Goal: Find specific page/section: Find specific page/section

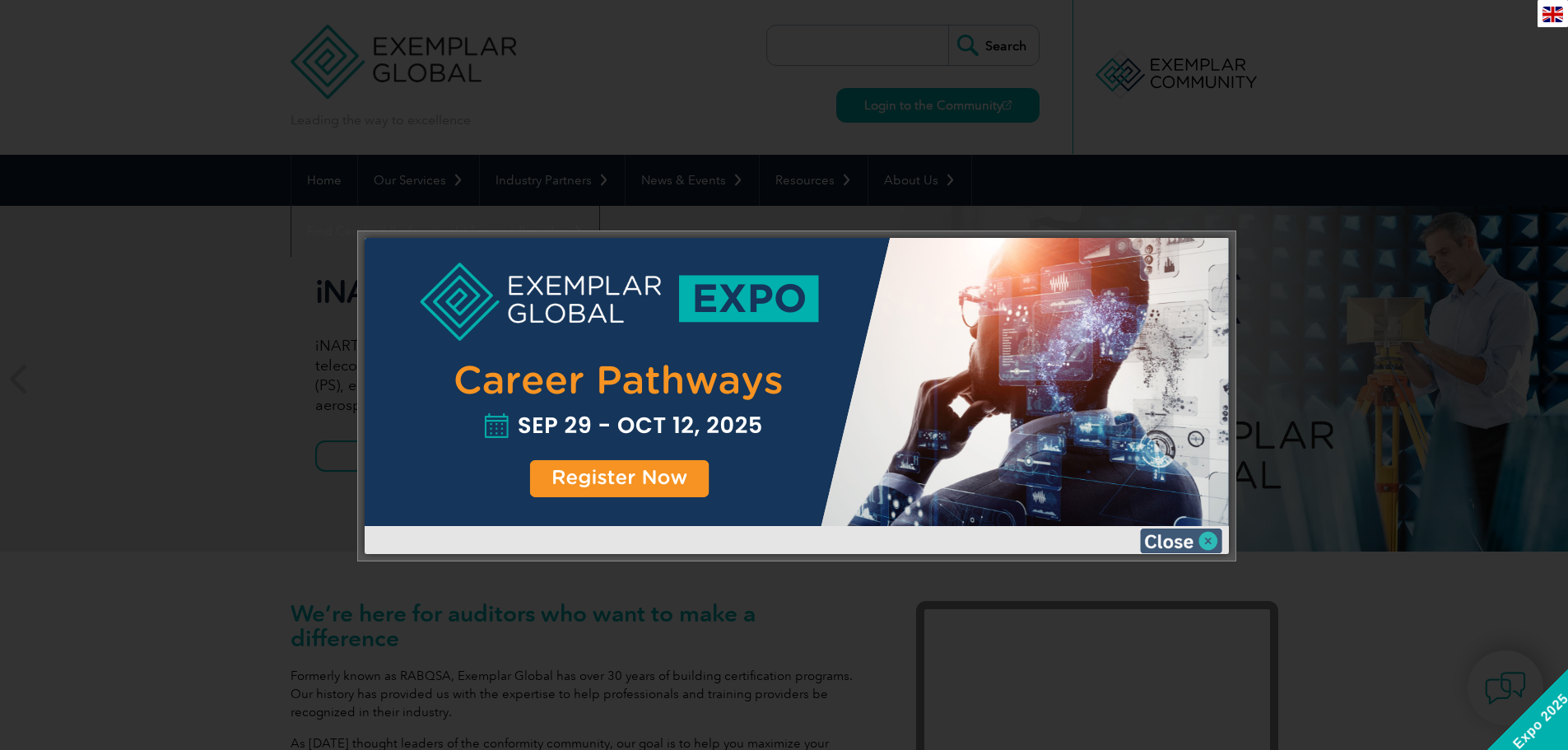
click at [1202, 533] on img at bounding box center [1181, 541] width 82 height 25
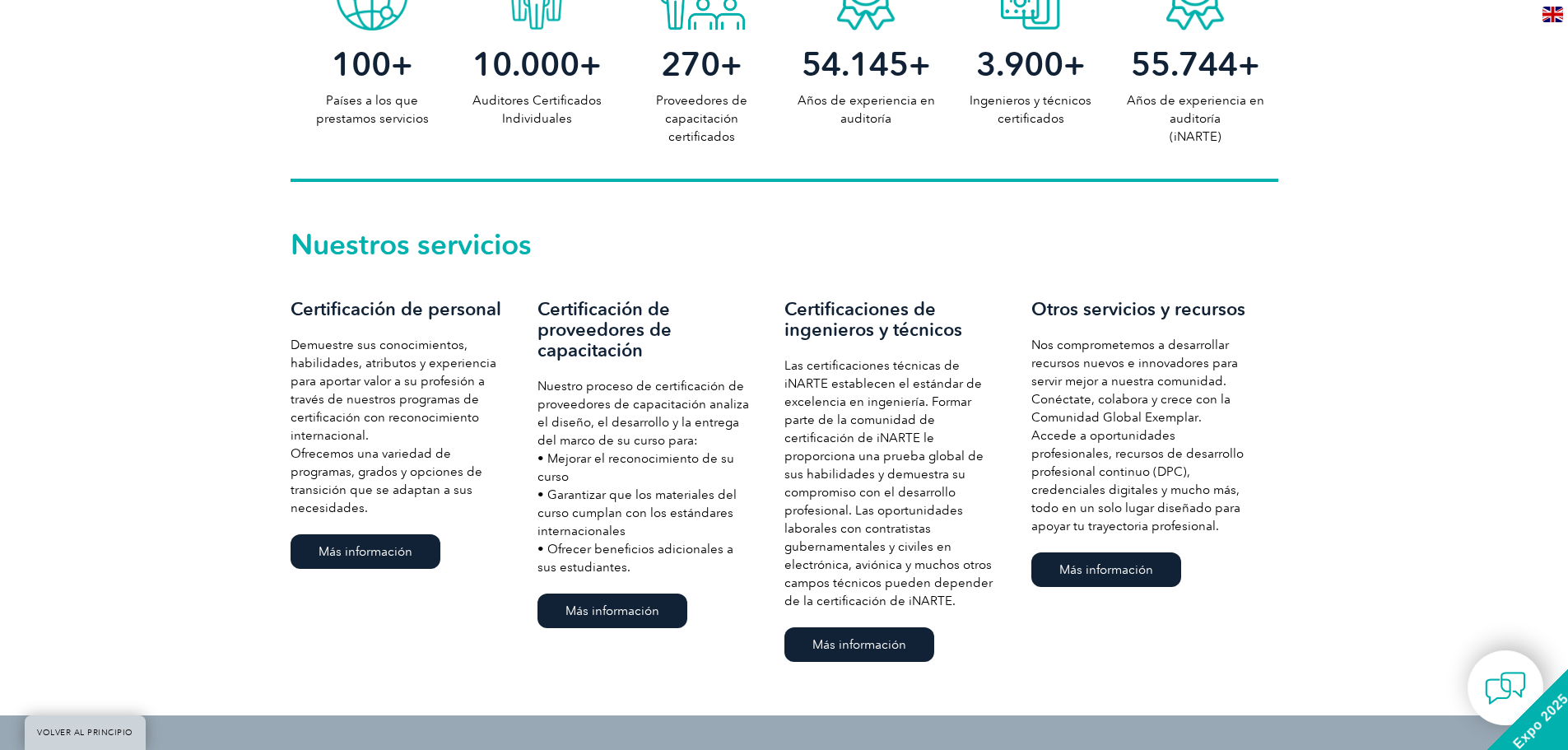
scroll to position [989, 0]
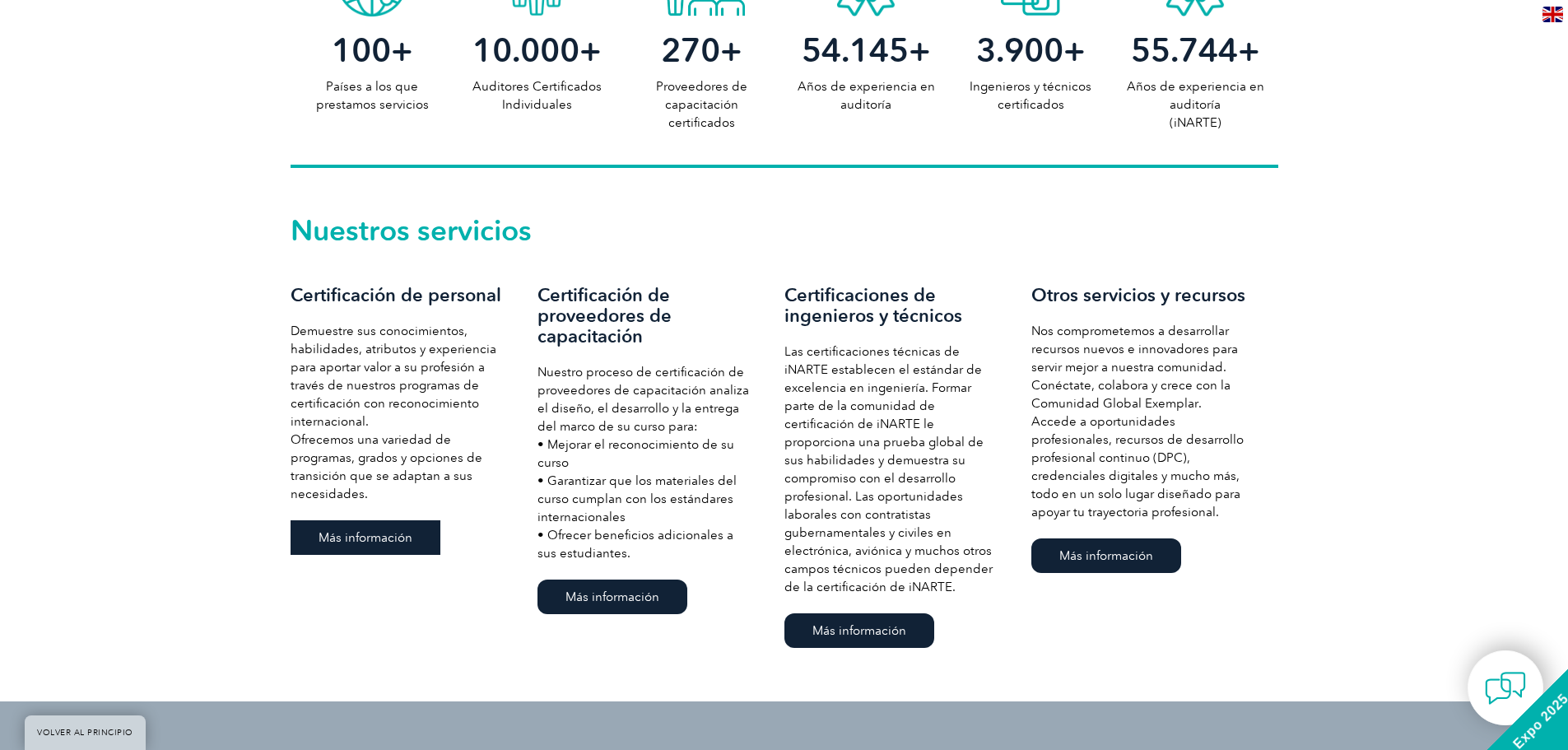
click at [345, 530] on font "Más información" at bounding box center [365, 538] width 94 height 15
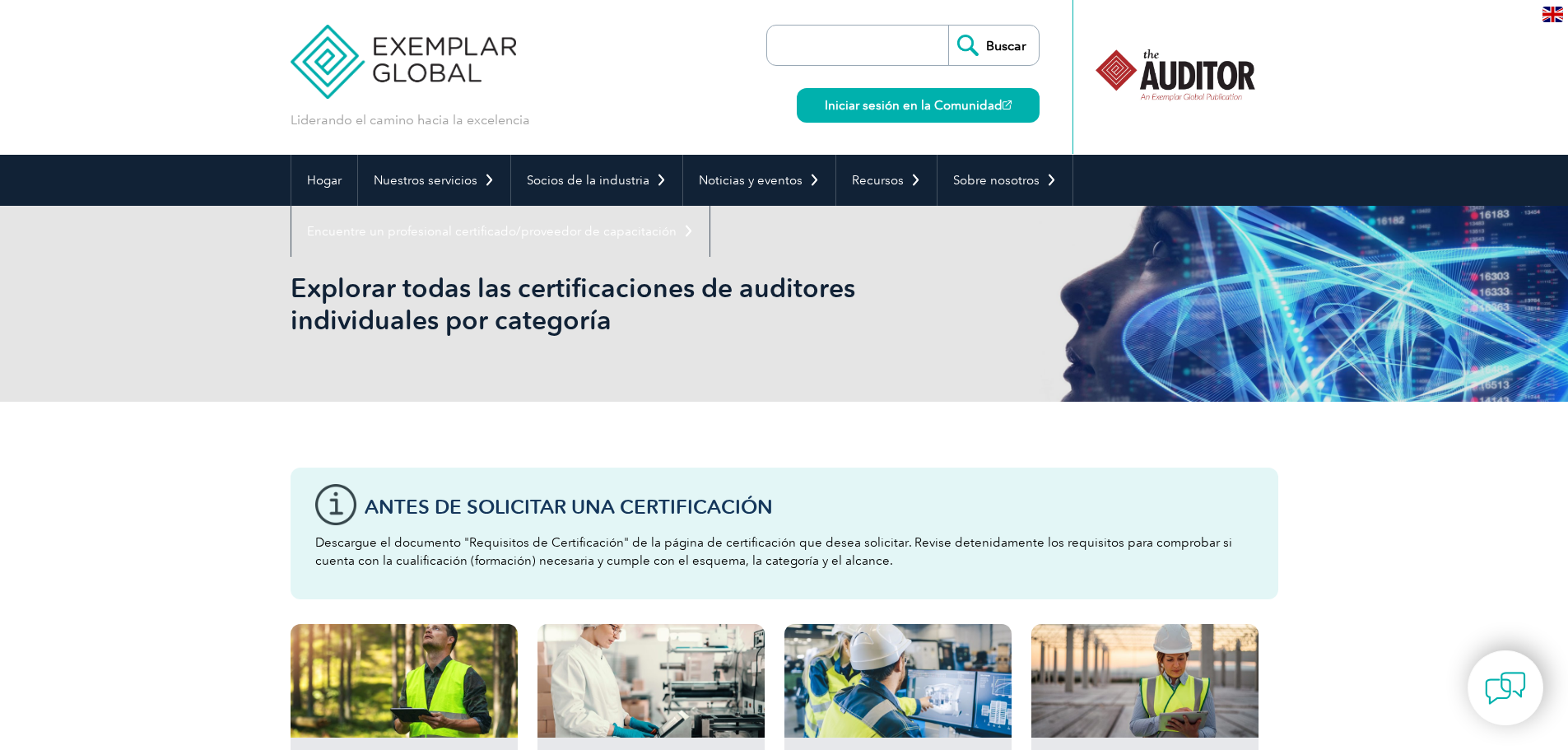
click at [831, 49] on input "search" at bounding box center [862, 45] width 173 height 39
type input "31000"
click at [948, 25] on input "Buscar" at bounding box center [993, 45] width 90 height 39
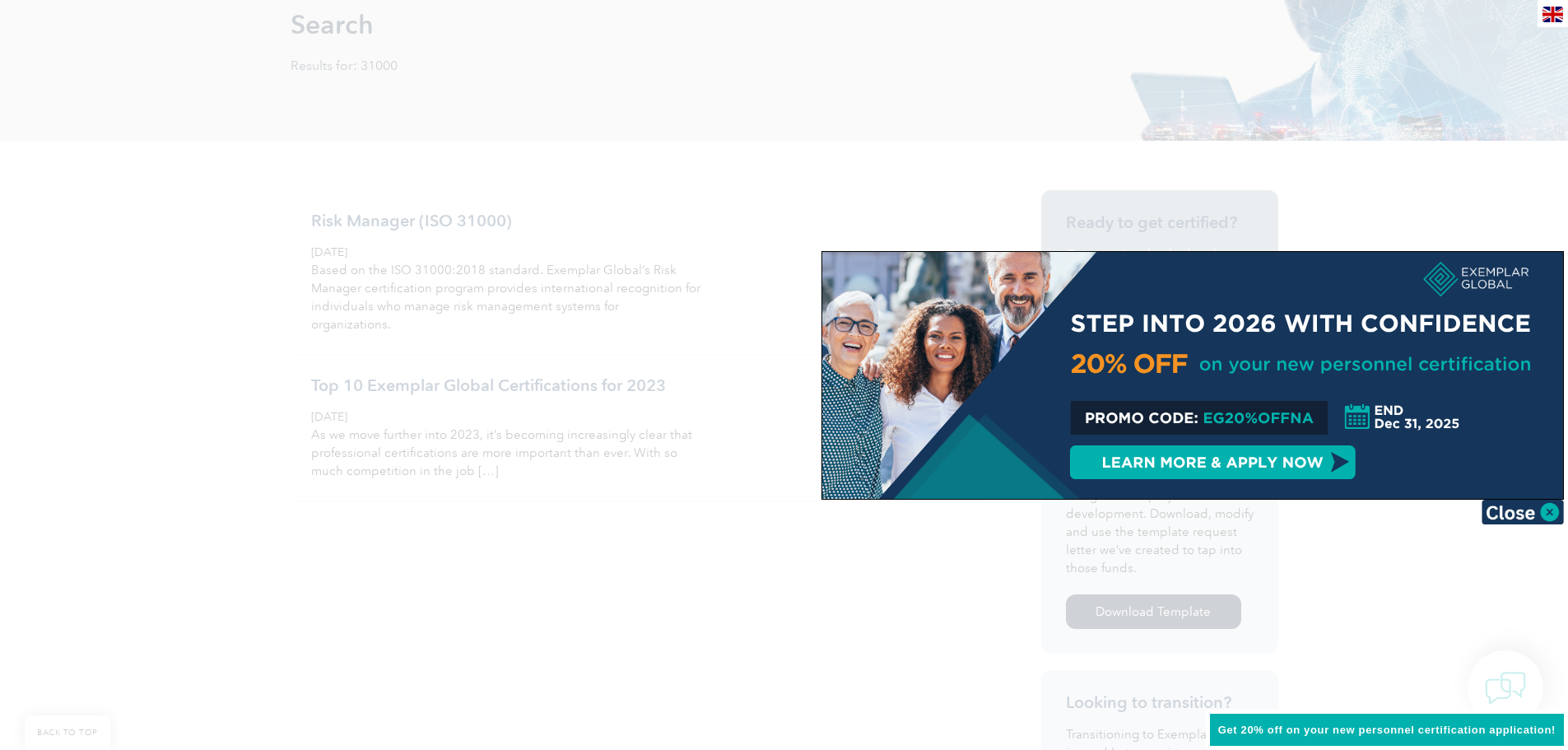
scroll to position [165, 0]
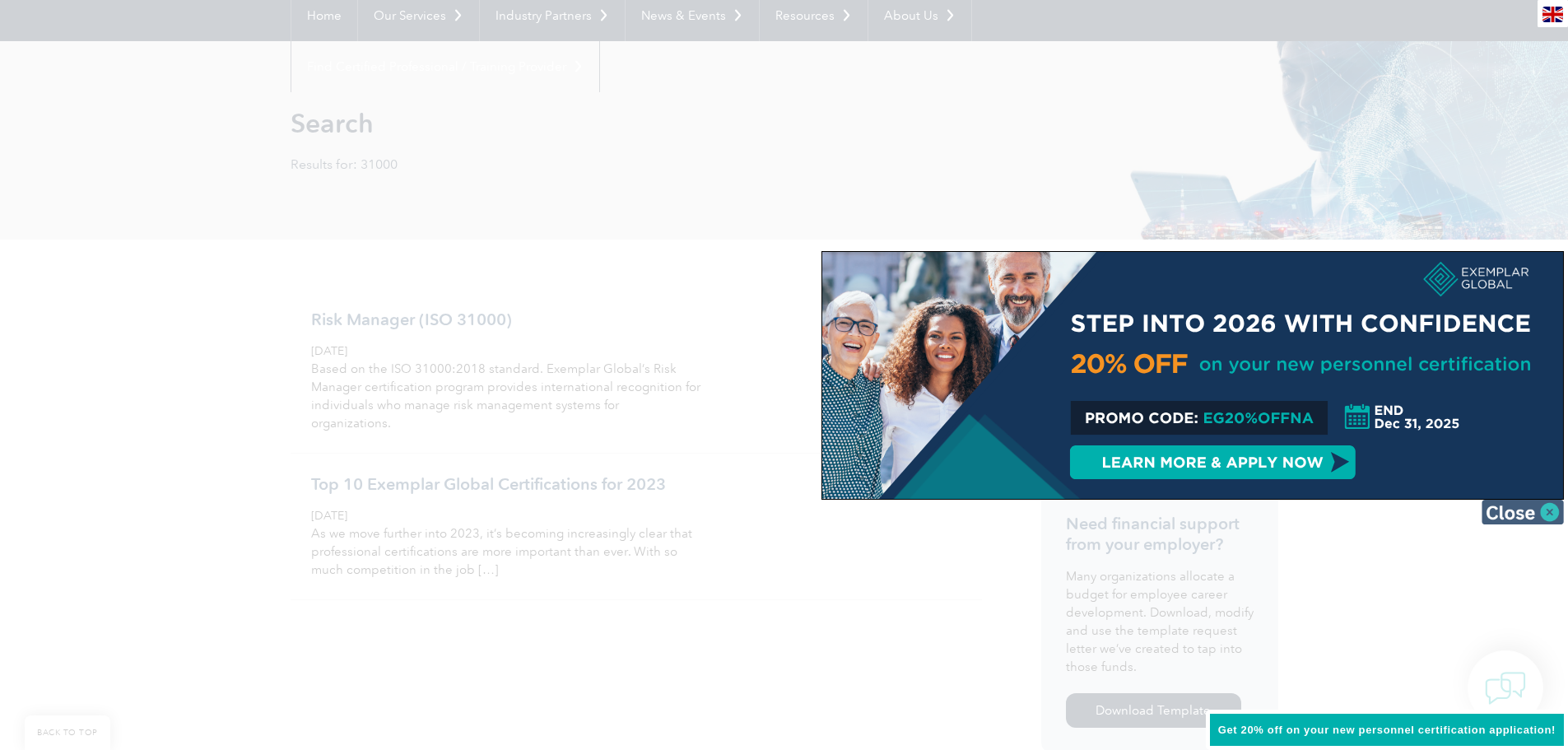
click at [1546, 509] on img at bounding box center [1522, 512] width 82 height 25
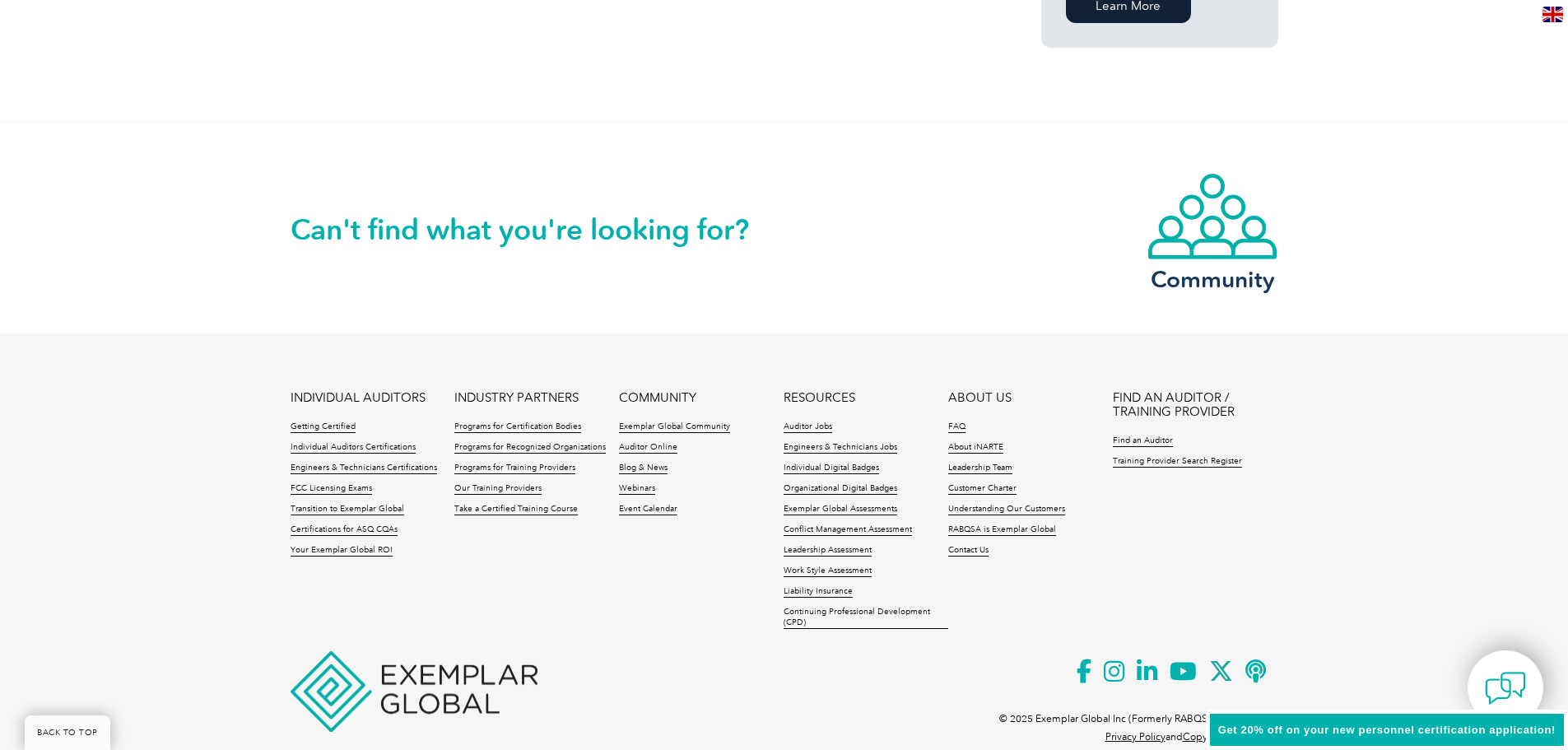
scroll to position [1364, 0]
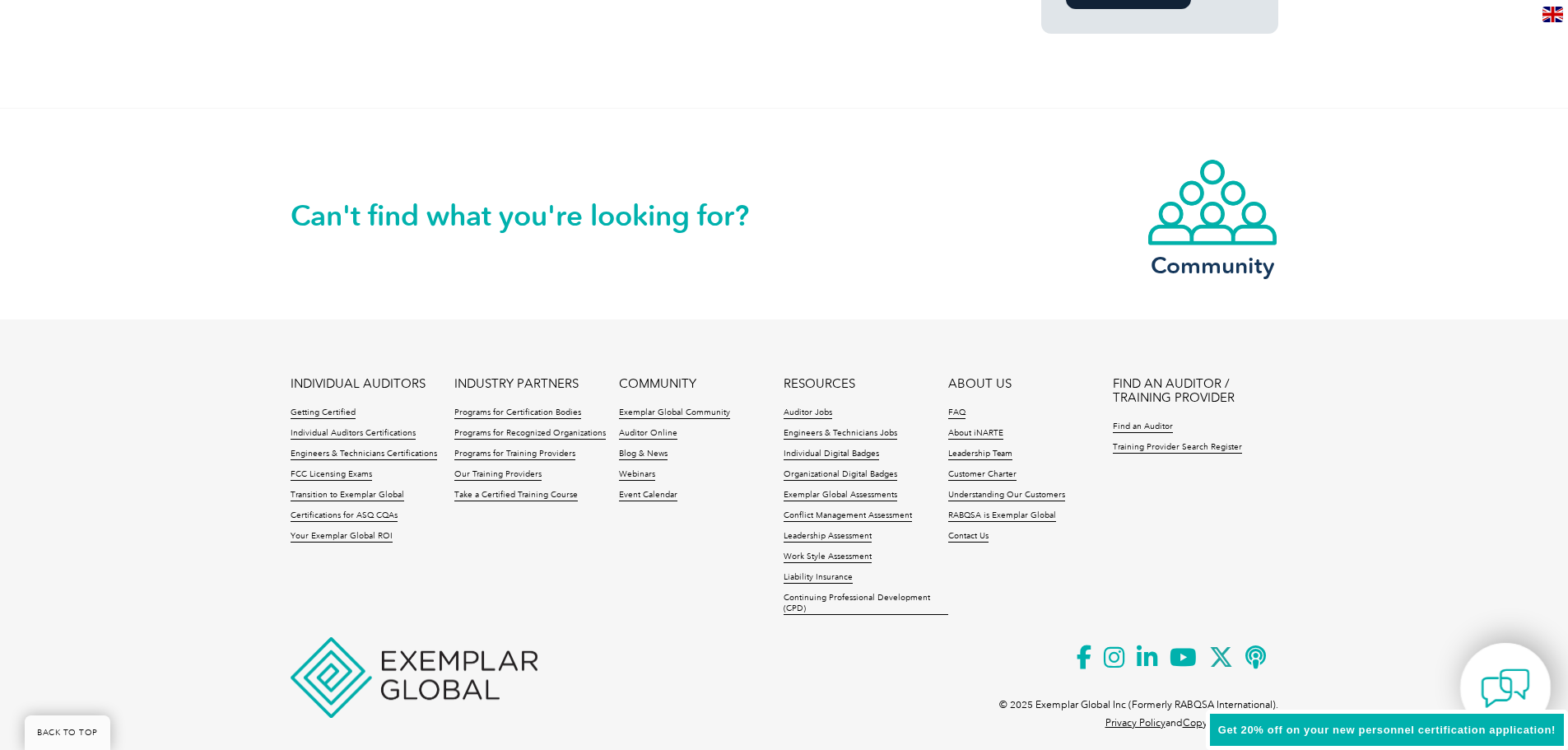
click at [1480, 678] on div at bounding box center [1505, 688] width 90 height 89
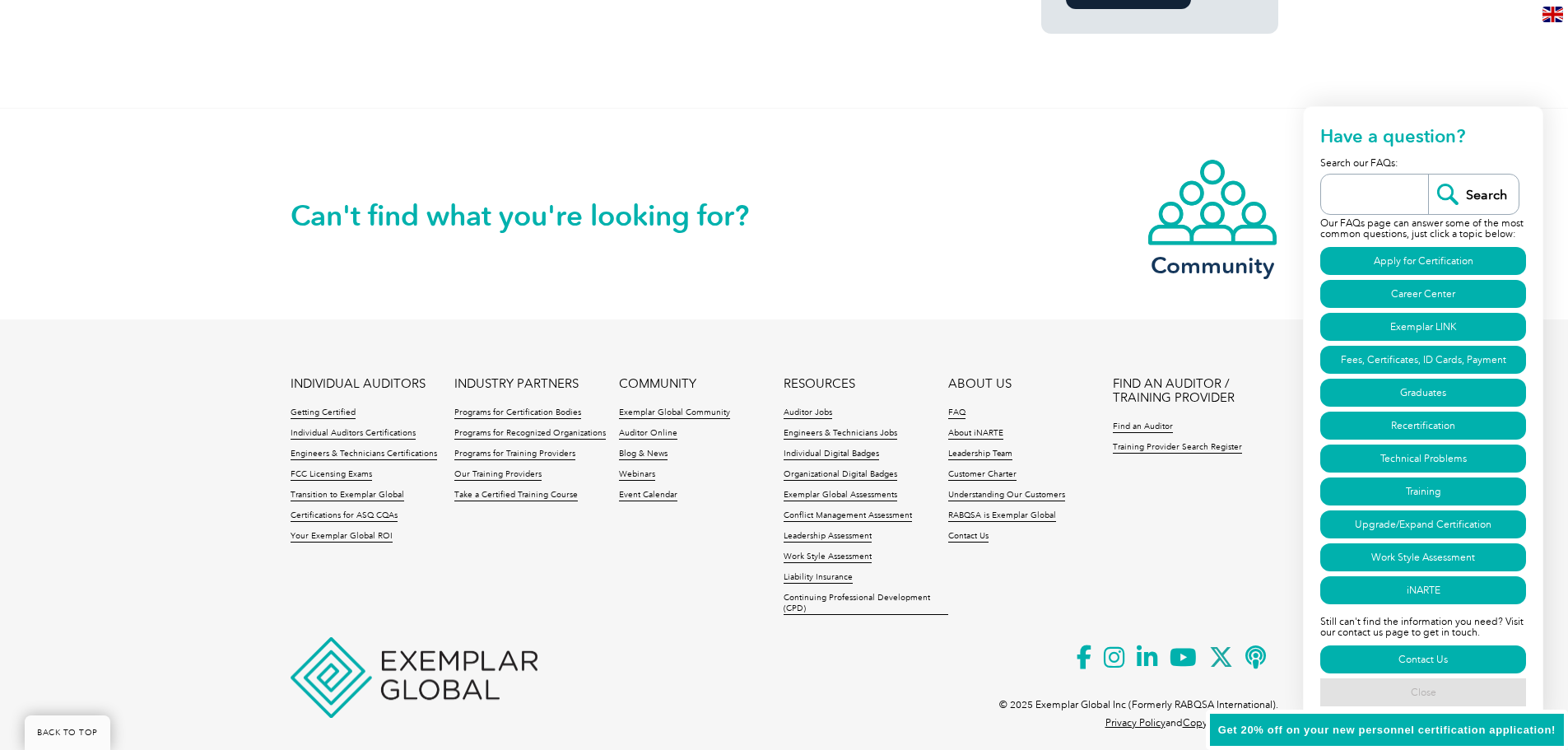
click at [1407, 690] on link "Close" at bounding box center [1423, 692] width 206 height 28
